Goal: Transaction & Acquisition: Purchase product/service

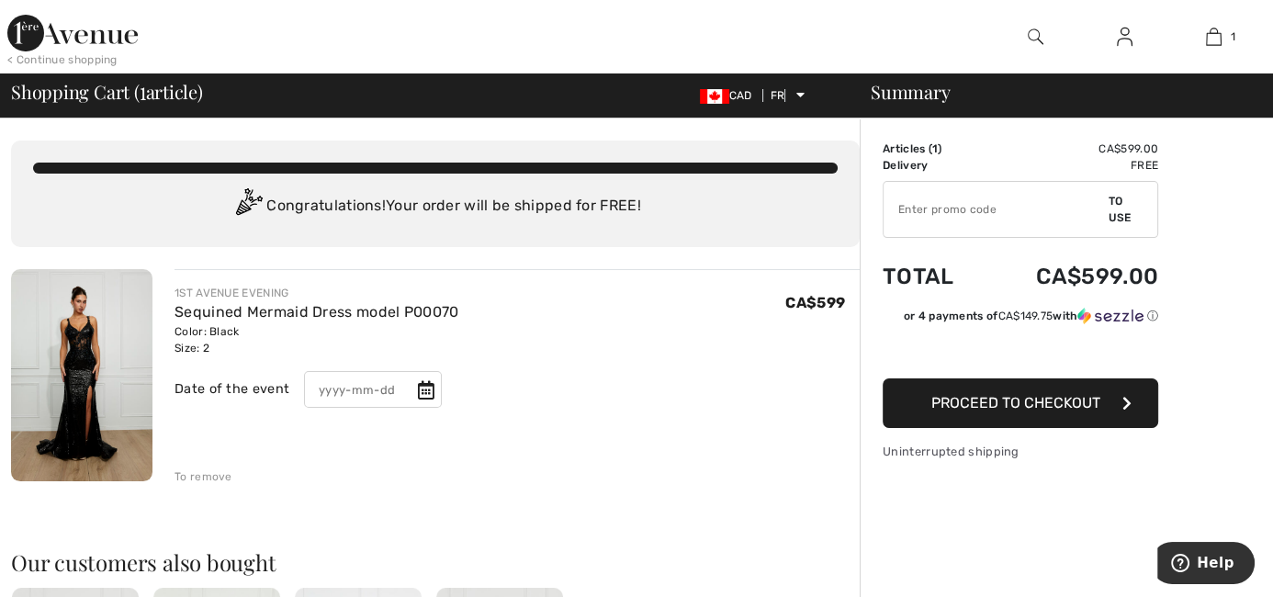
click at [330, 391] on input "text" at bounding box center [373, 389] width 138 height 37
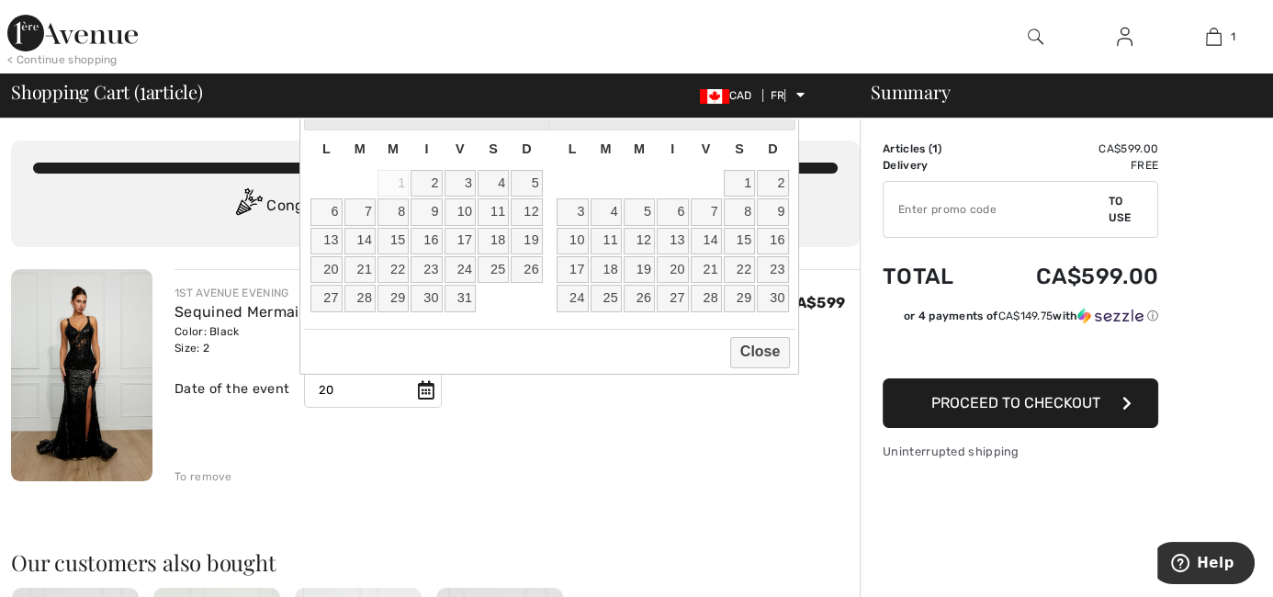
type input "2"
type input "20260529"
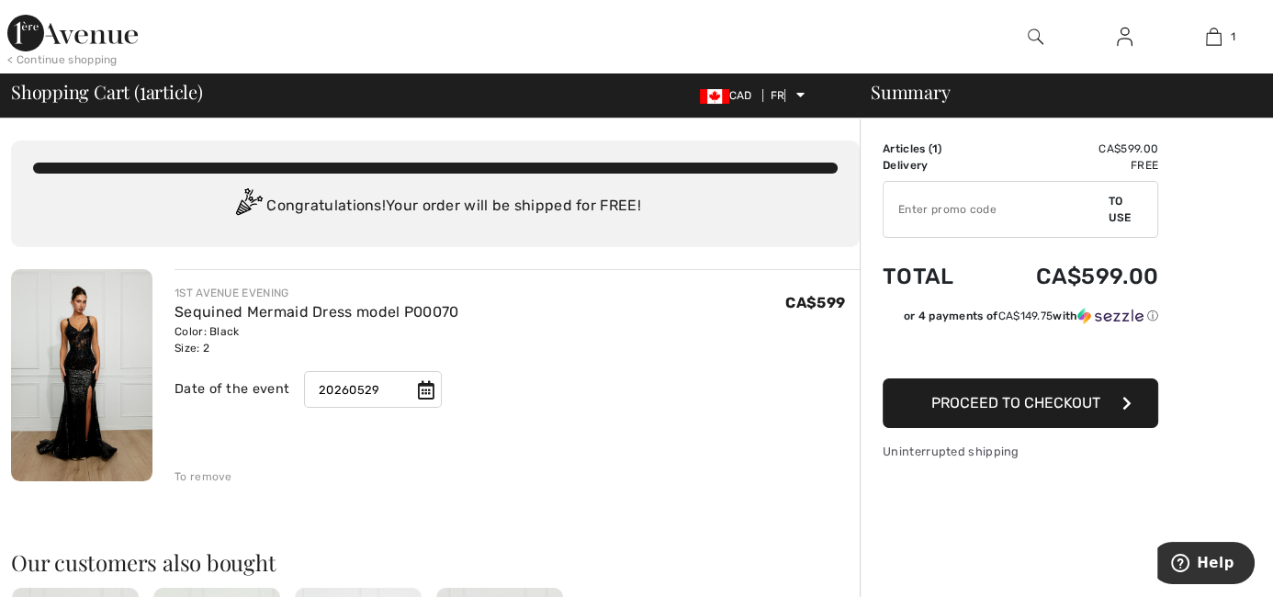
click at [357, 391] on input "20260529" at bounding box center [373, 389] width 138 height 37
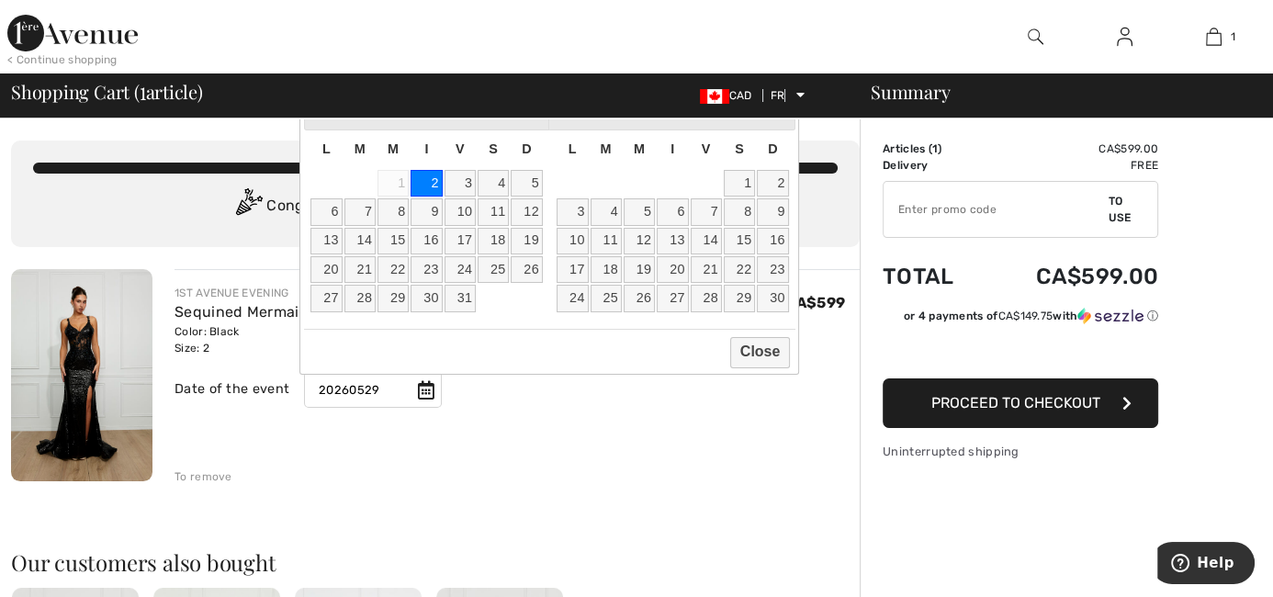
click at [355, 387] on input "20260529" at bounding box center [373, 389] width 138 height 37
click at [350, 388] on input "20260529" at bounding box center [373, 389] width 138 height 37
click at [760, 355] on font "Close" at bounding box center [760, 351] width 40 height 16
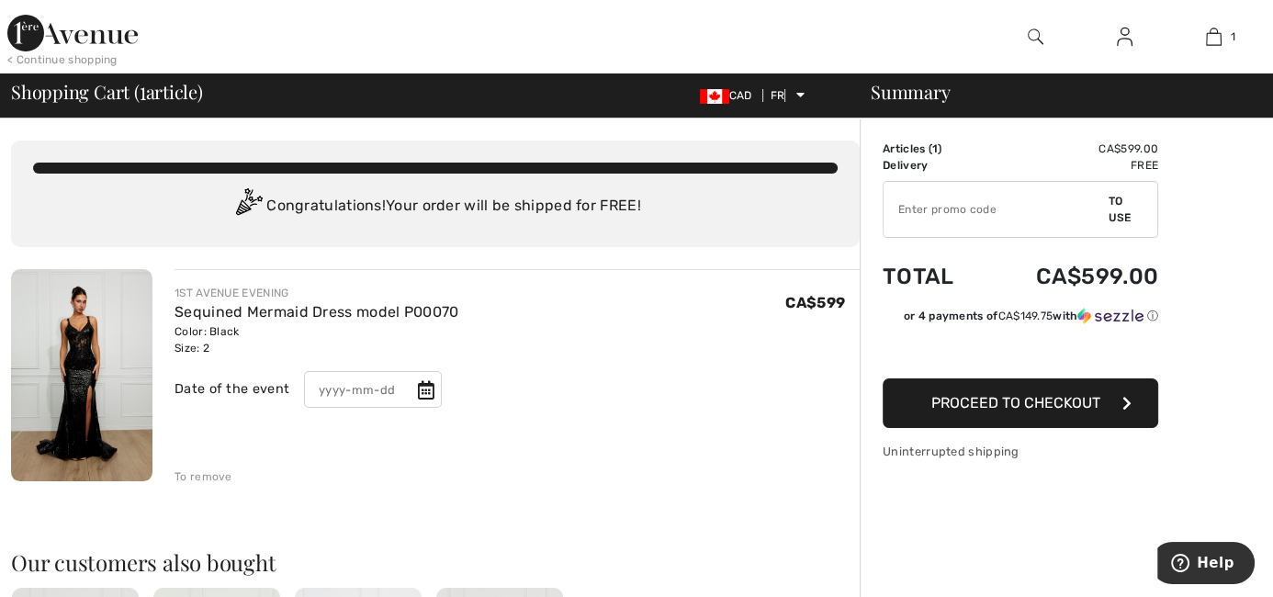
click at [1019, 426] on button "Proceed to checkout" at bounding box center [1021, 403] width 276 height 50
click at [1040, 47] on img at bounding box center [1036, 37] width 16 height 22
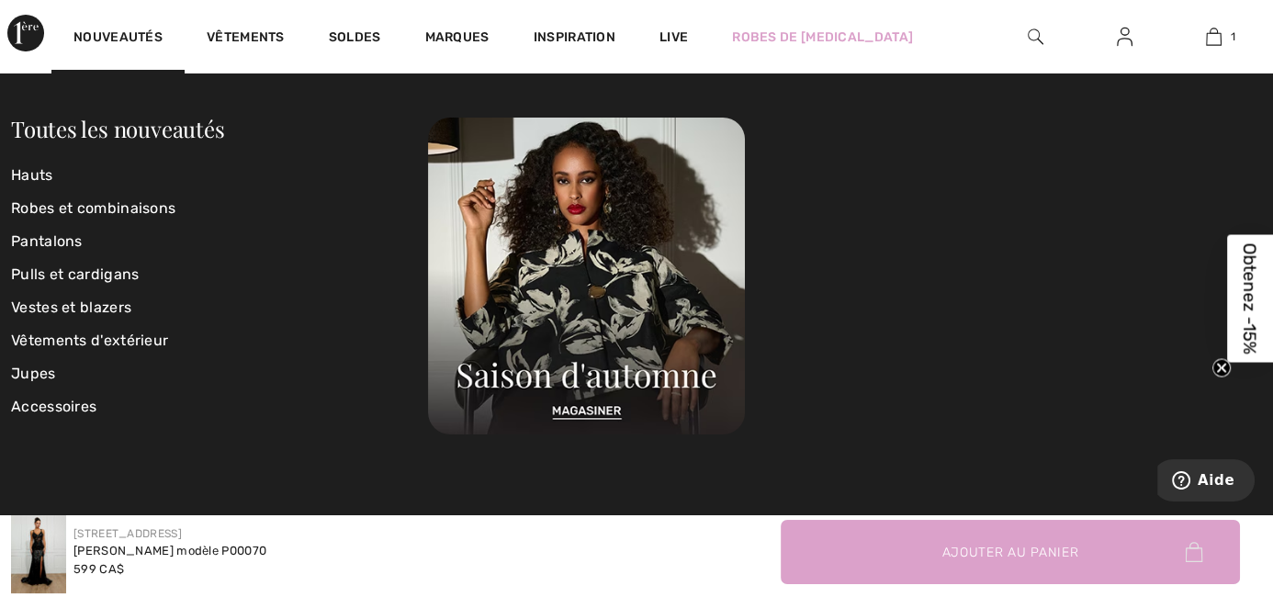
click at [32, 31] on img at bounding box center [25, 33] width 37 height 37
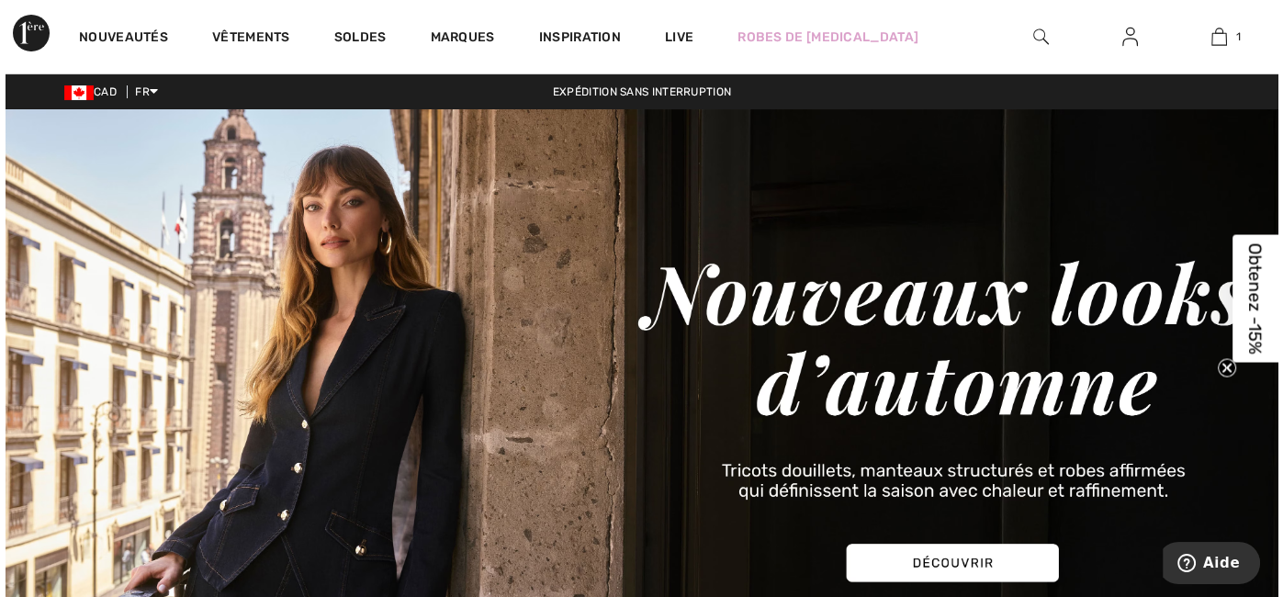
scroll to position [522, 0]
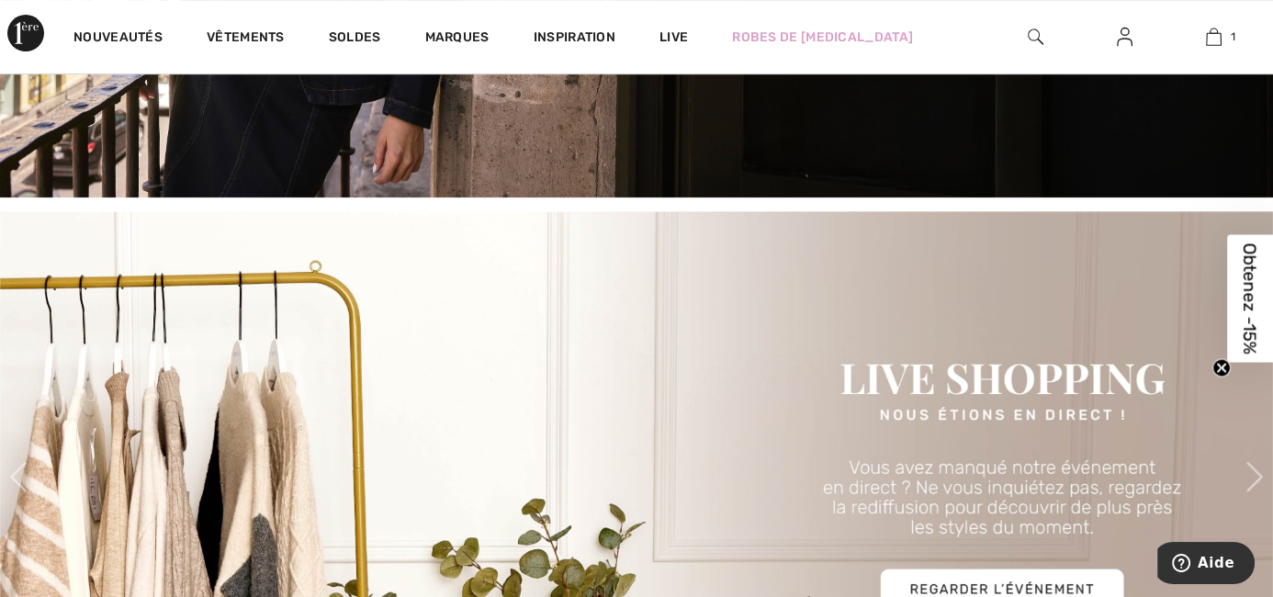
click at [1241, 301] on span "Obtenez -15%" at bounding box center [1250, 298] width 21 height 111
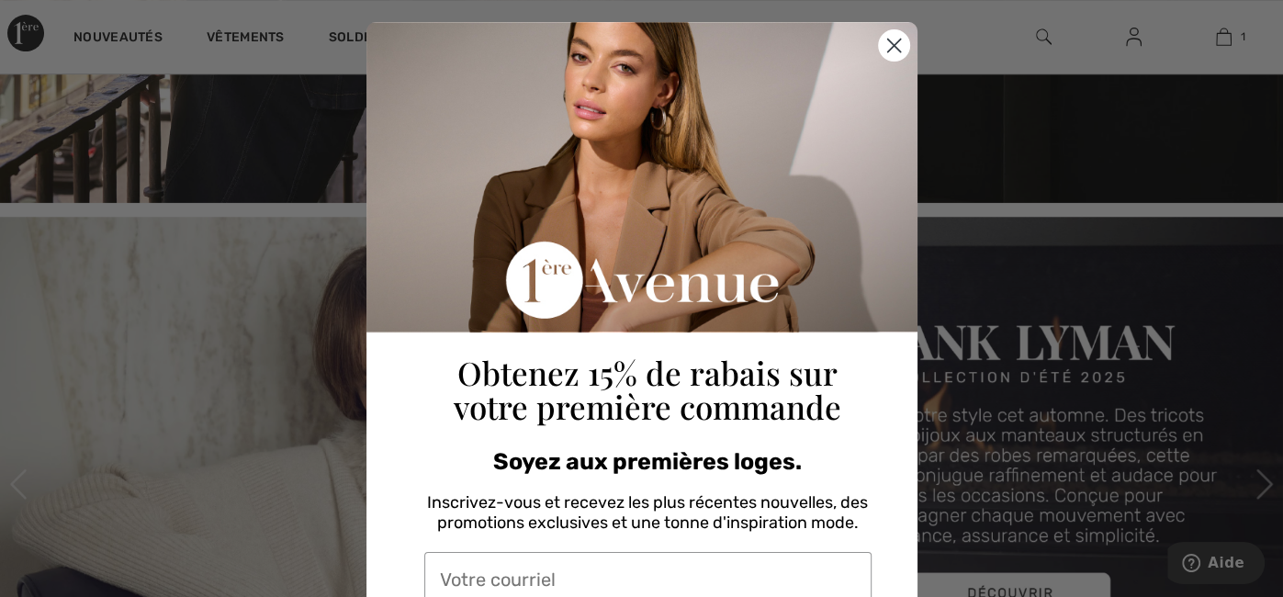
scroll to position [19, 0]
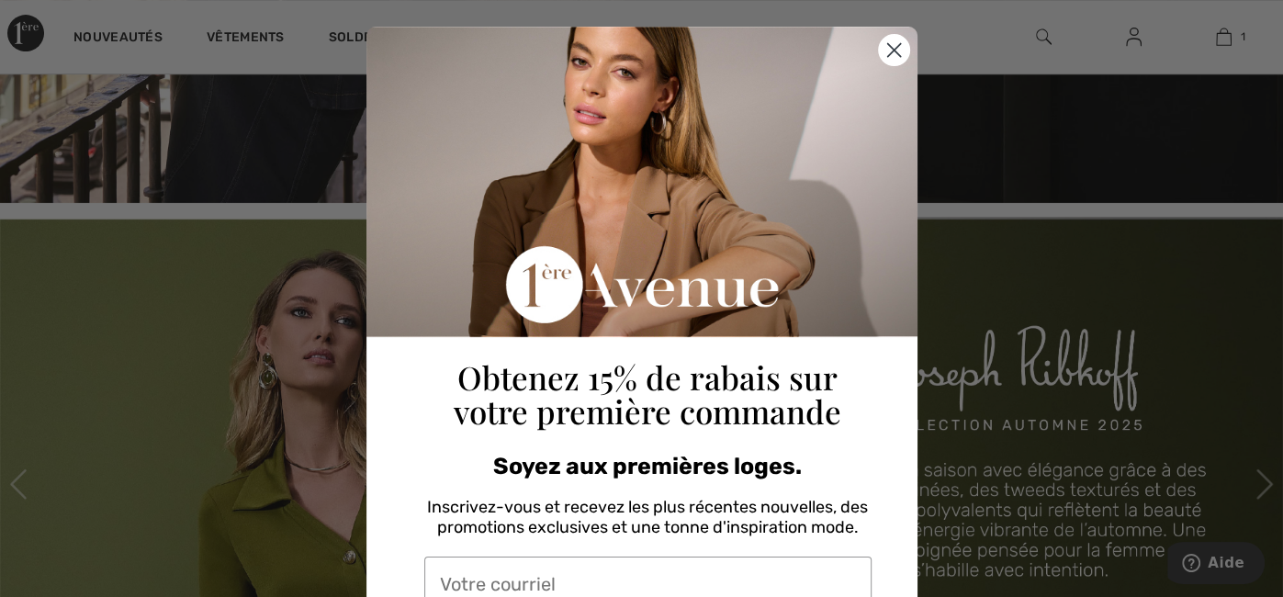
click at [888, 55] on circle "Close dialog" at bounding box center [893, 50] width 30 height 30
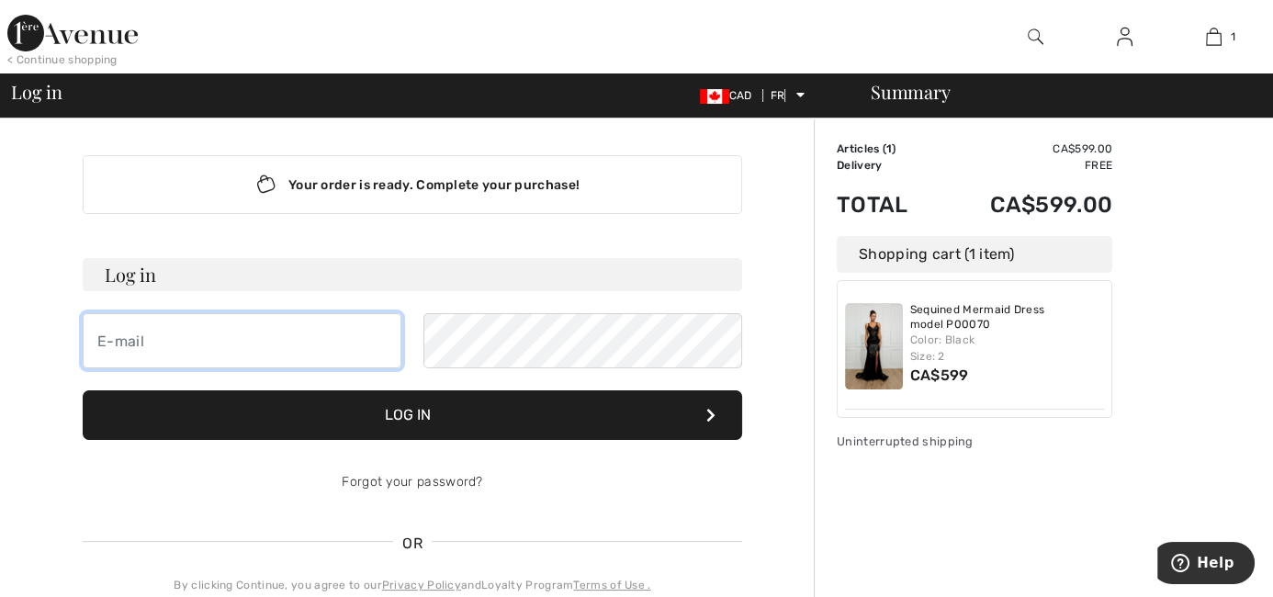
click at [186, 331] on input "email" at bounding box center [242, 340] width 319 height 55
type input "mallory.ck123@gmail.com"
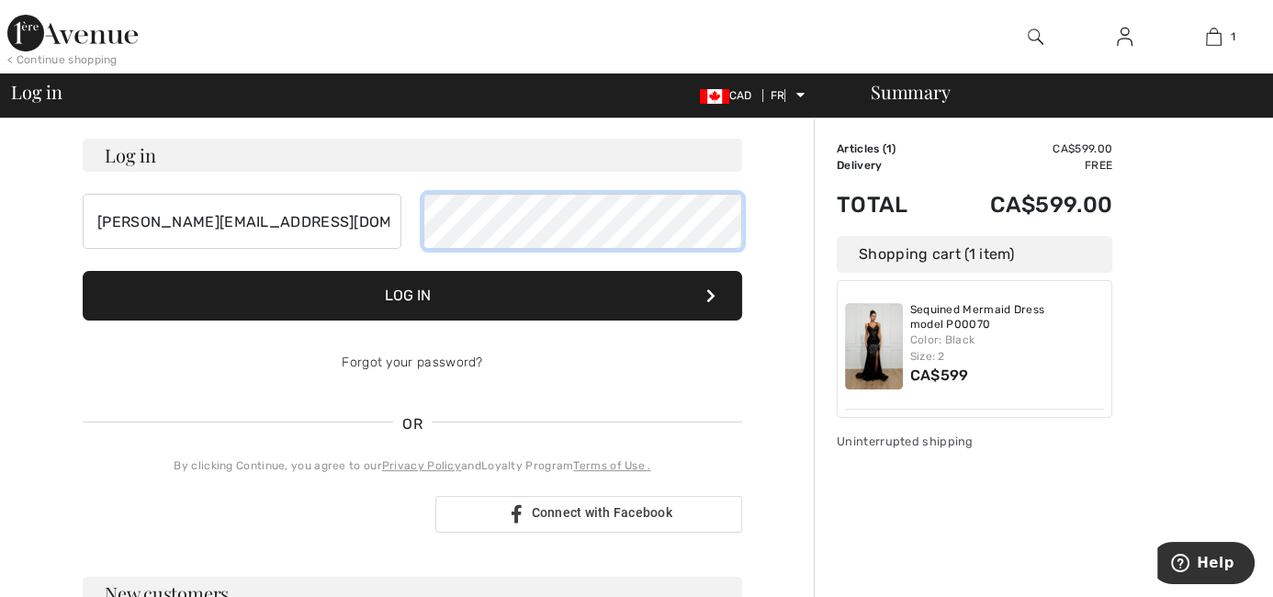
scroll to position [122, 0]
